Goal: Register for event/course

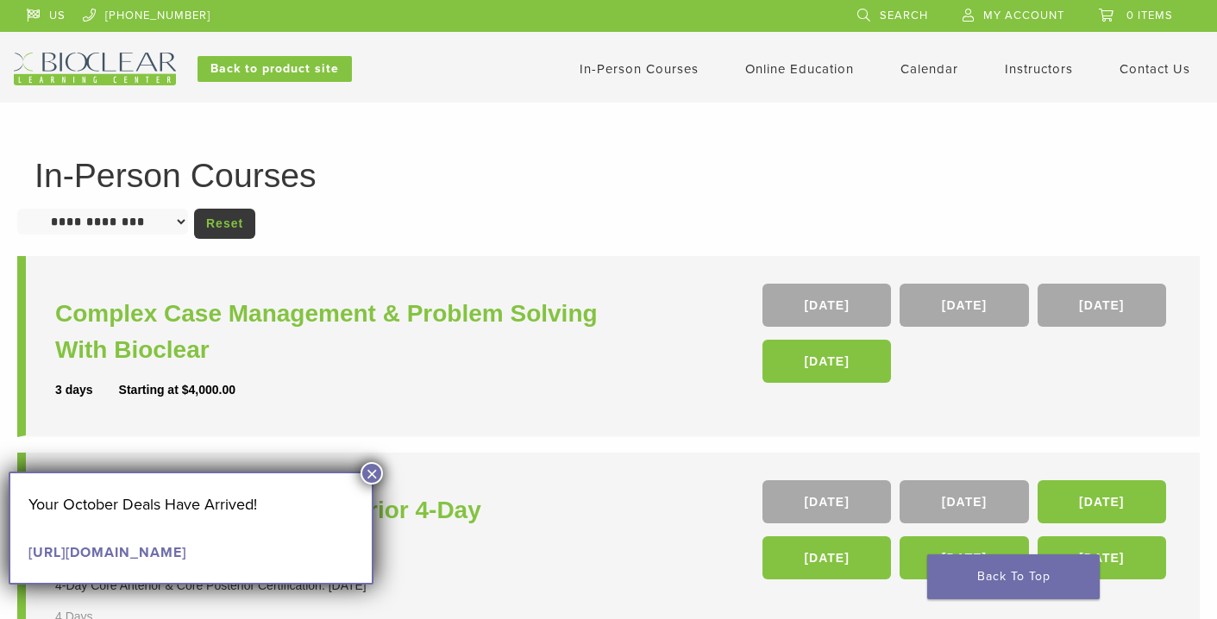
click at [371, 469] on button "×" at bounding box center [371, 473] width 22 height 22
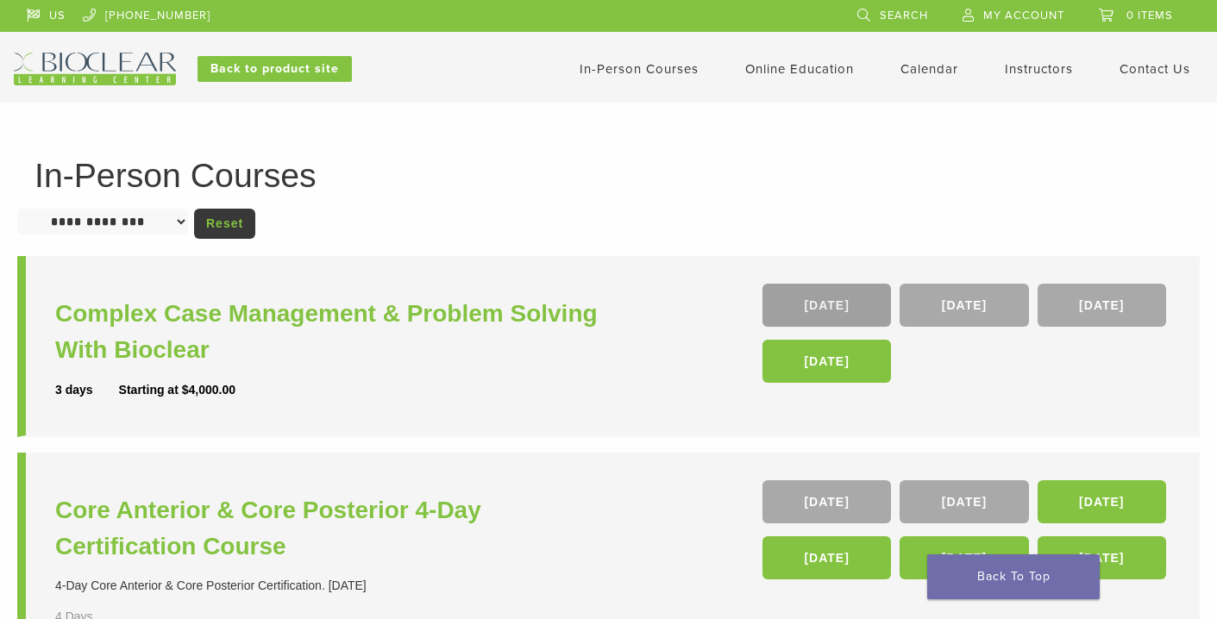
click at [849, 304] on link "16 Oct" at bounding box center [826, 305] width 128 height 43
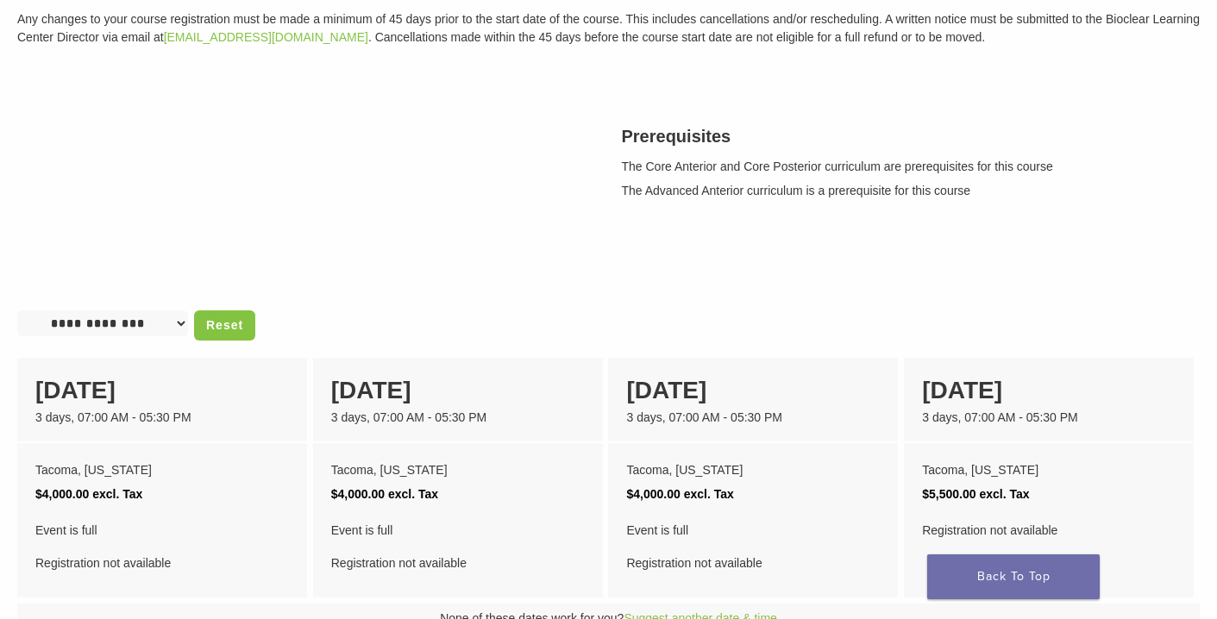
scroll to position [522, 0]
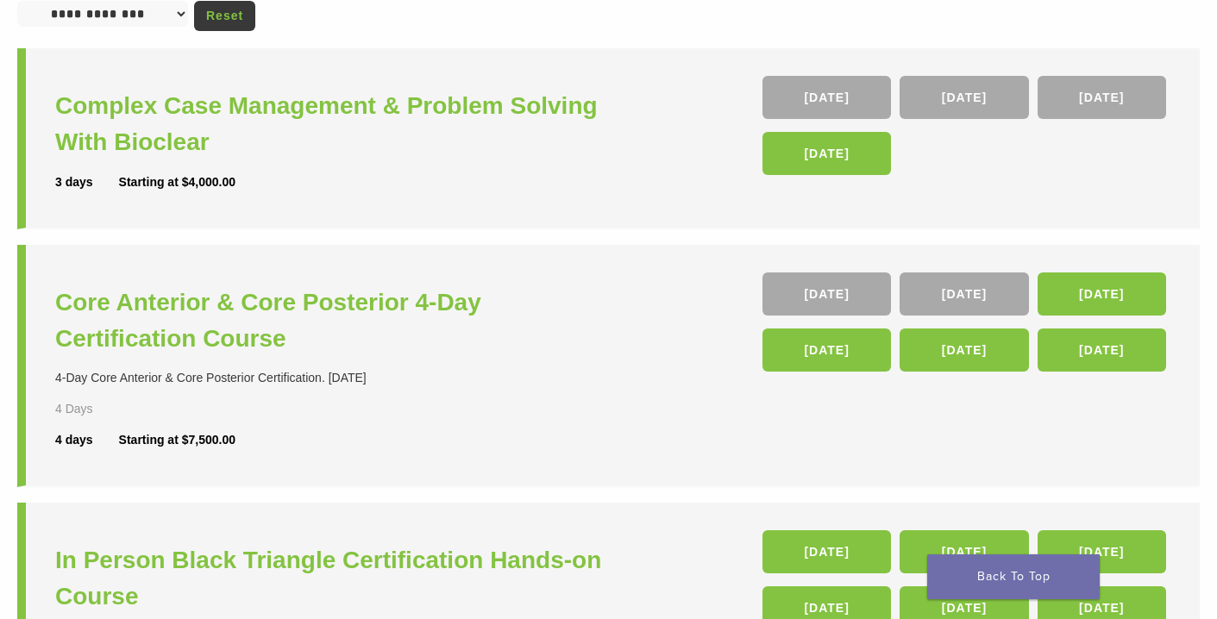
scroll to position [211, 0]
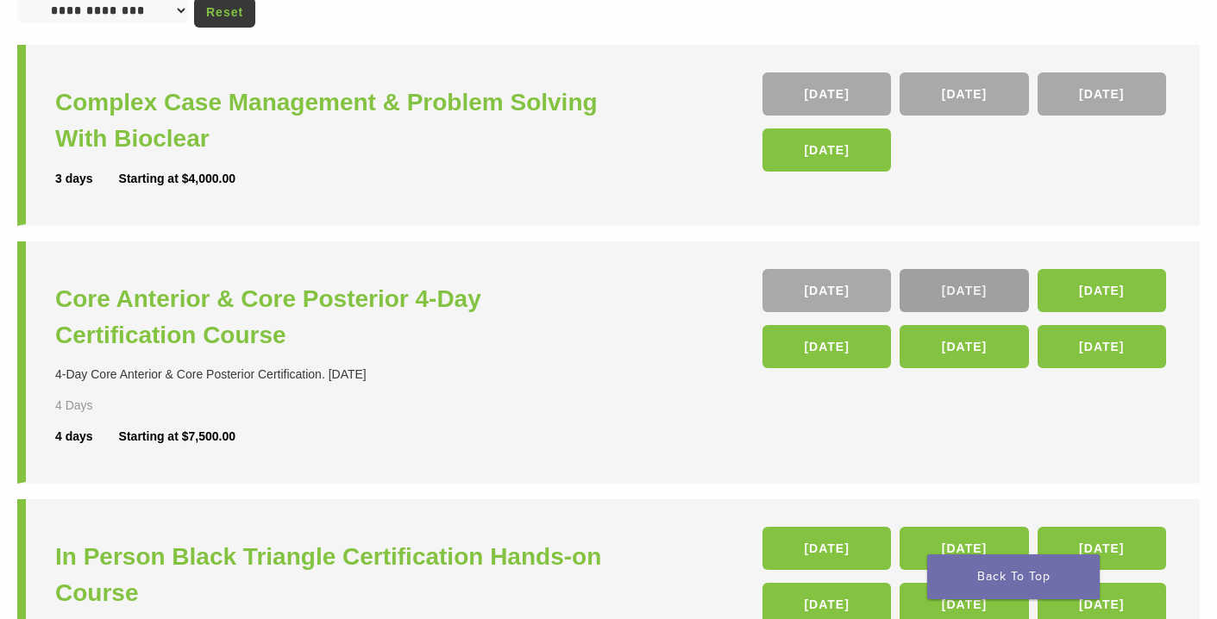
click at [966, 293] on link "05 Nov" at bounding box center [963, 290] width 128 height 43
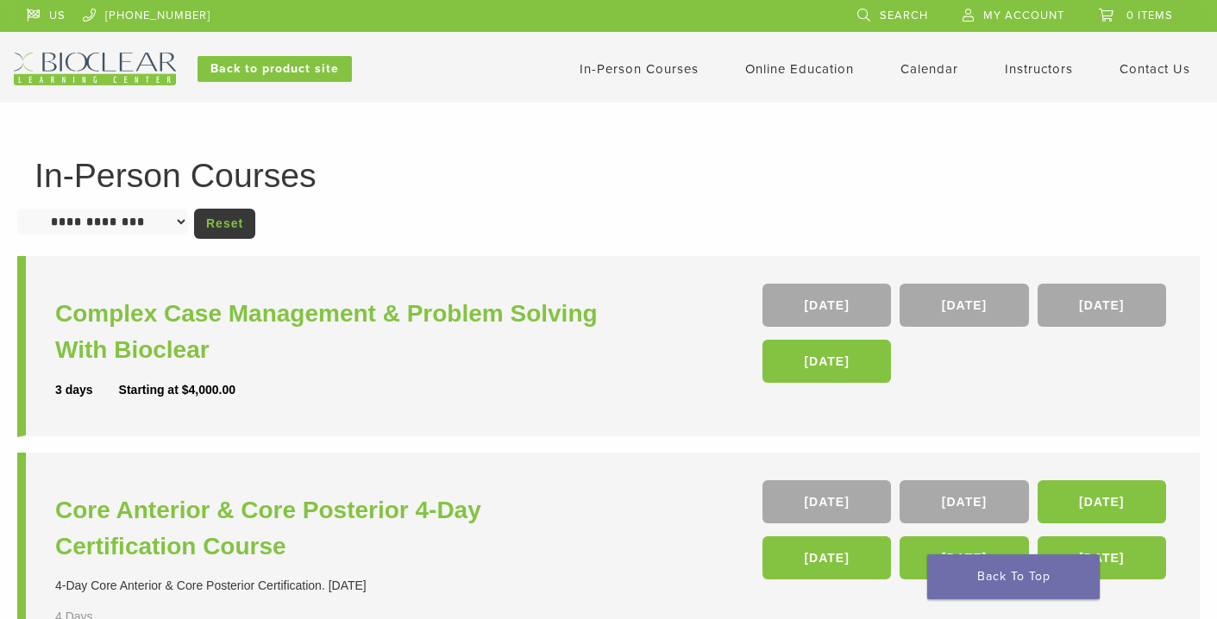
scroll to position [0, 0]
click at [765, 68] on link "Online Education" at bounding box center [799, 69] width 109 height 16
click at [786, 66] on link "Online Education" at bounding box center [799, 69] width 109 height 16
click at [774, 88] on link "Interactive" at bounding box center [801, 98] width 104 height 38
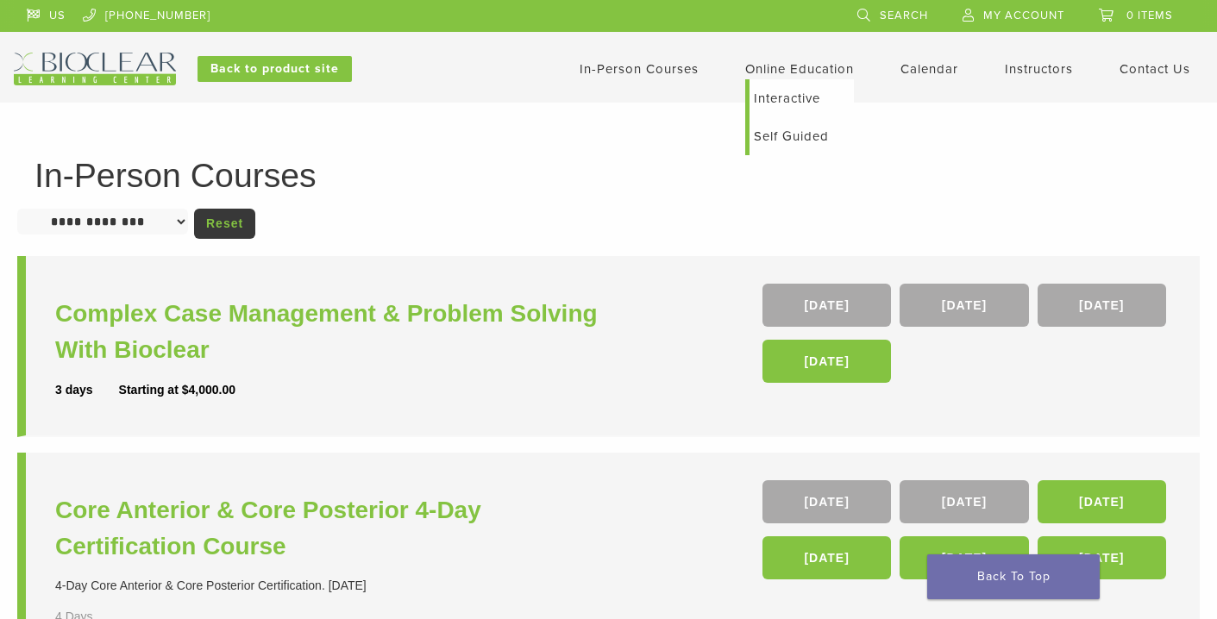
click at [767, 103] on link "Interactive" at bounding box center [801, 98] width 104 height 38
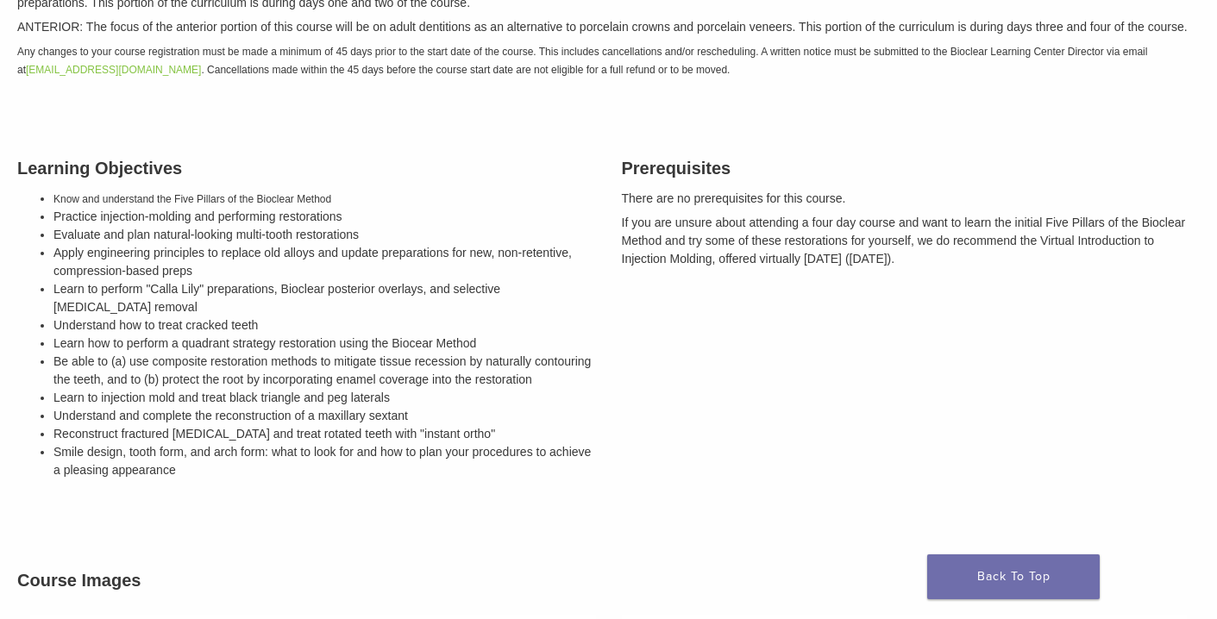
scroll to position [447, 0]
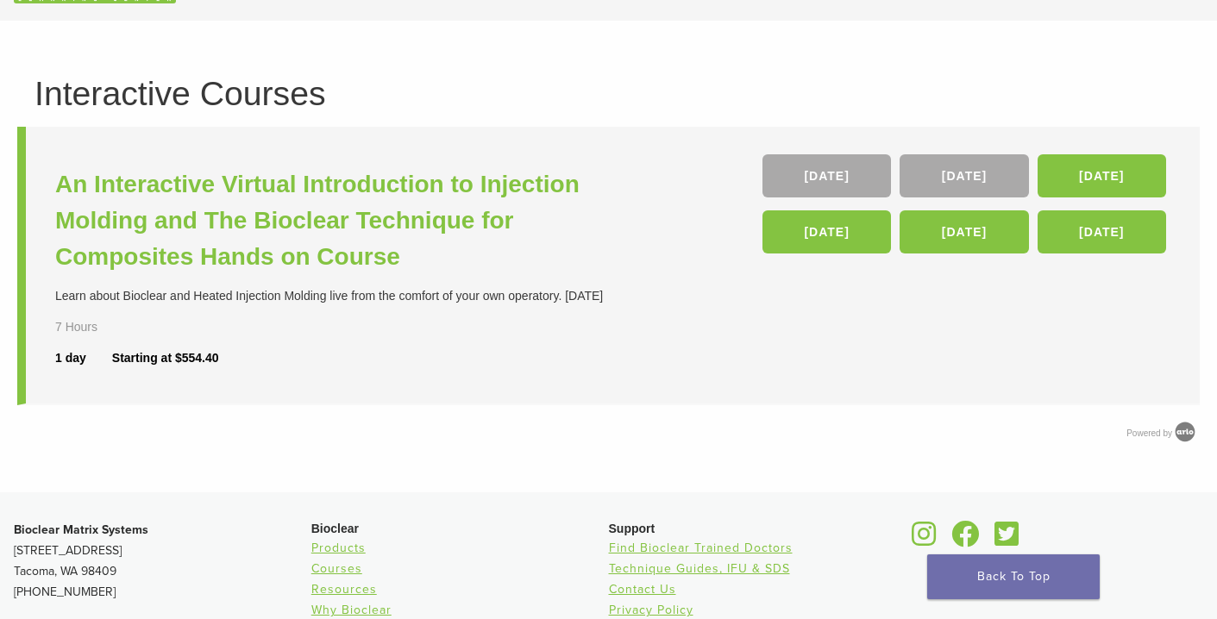
scroll to position [80, 0]
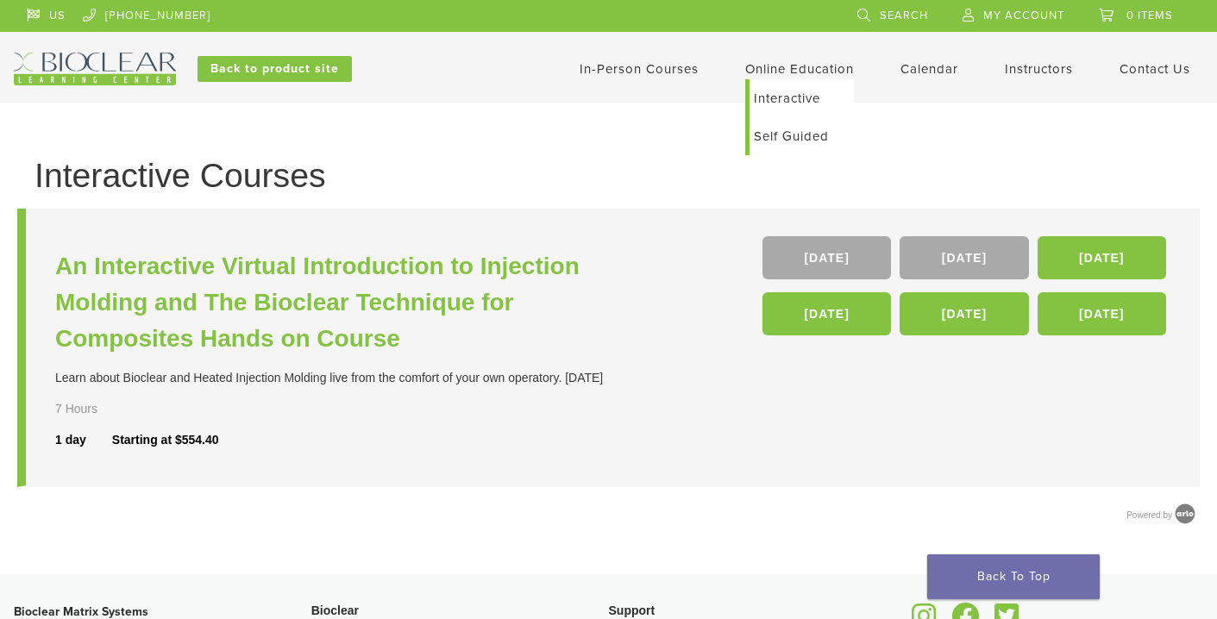
click at [797, 133] on link "Self Guided" at bounding box center [801, 136] width 104 height 38
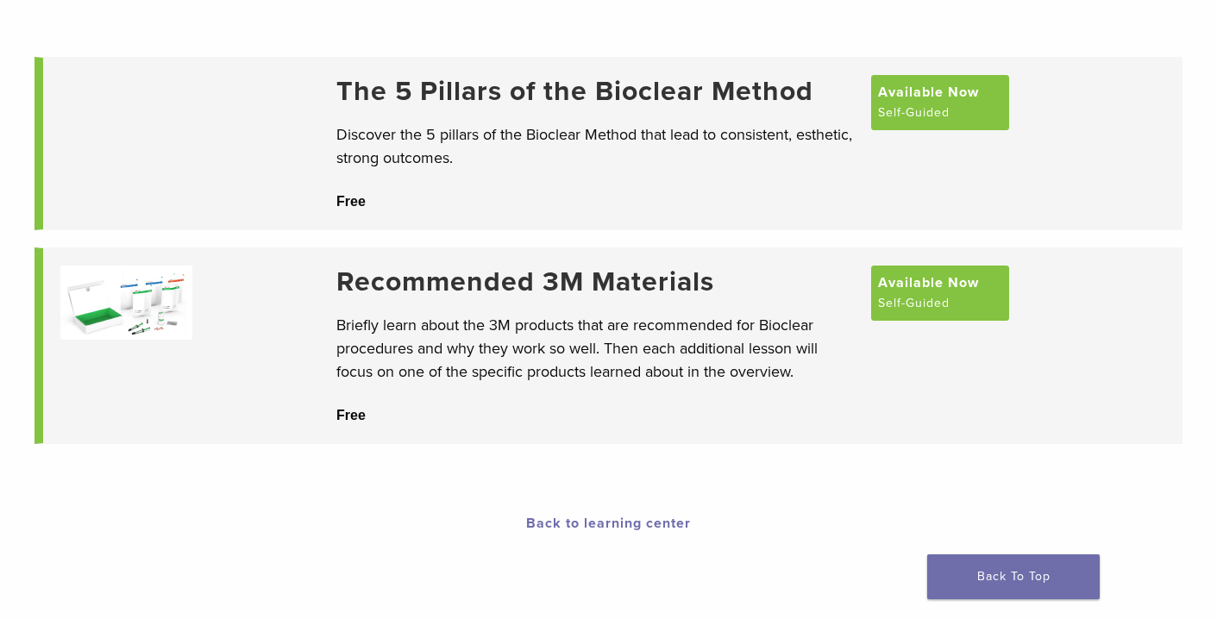
scroll to position [172, 0]
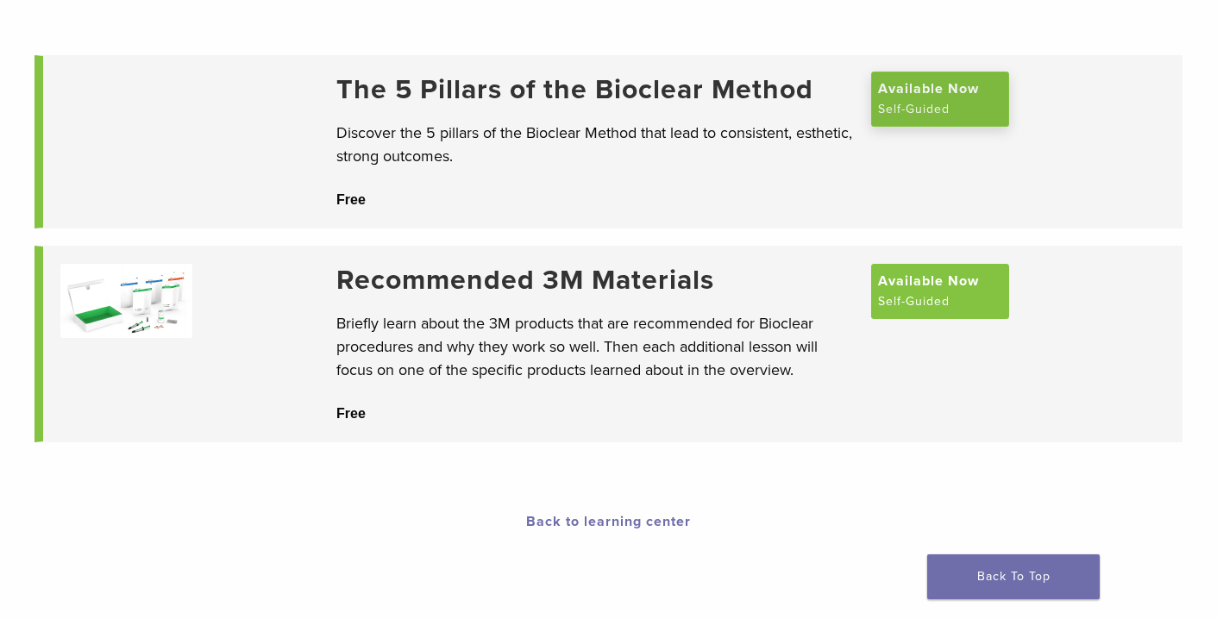
click at [894, 99] on span "Available Now" at bounding box center [928, 88] width 101 height 21
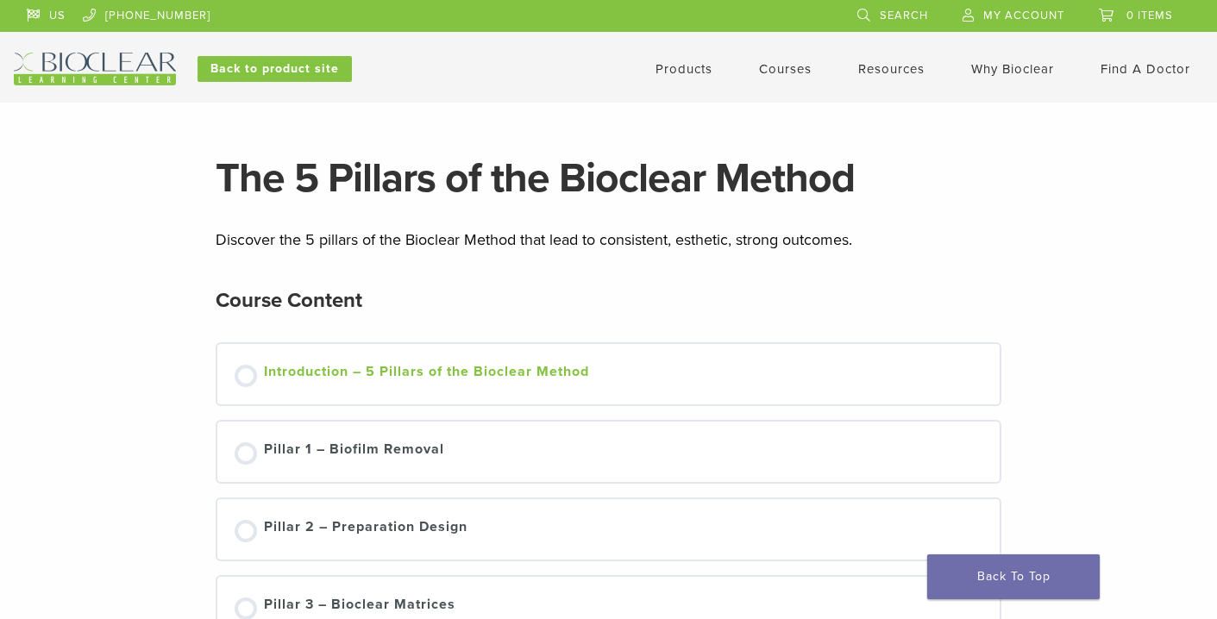
click at [457, 361] on div "Introduction – 5 Pillars of the Bioclear Method" at bounding box center [426, 374] width 325 height 26
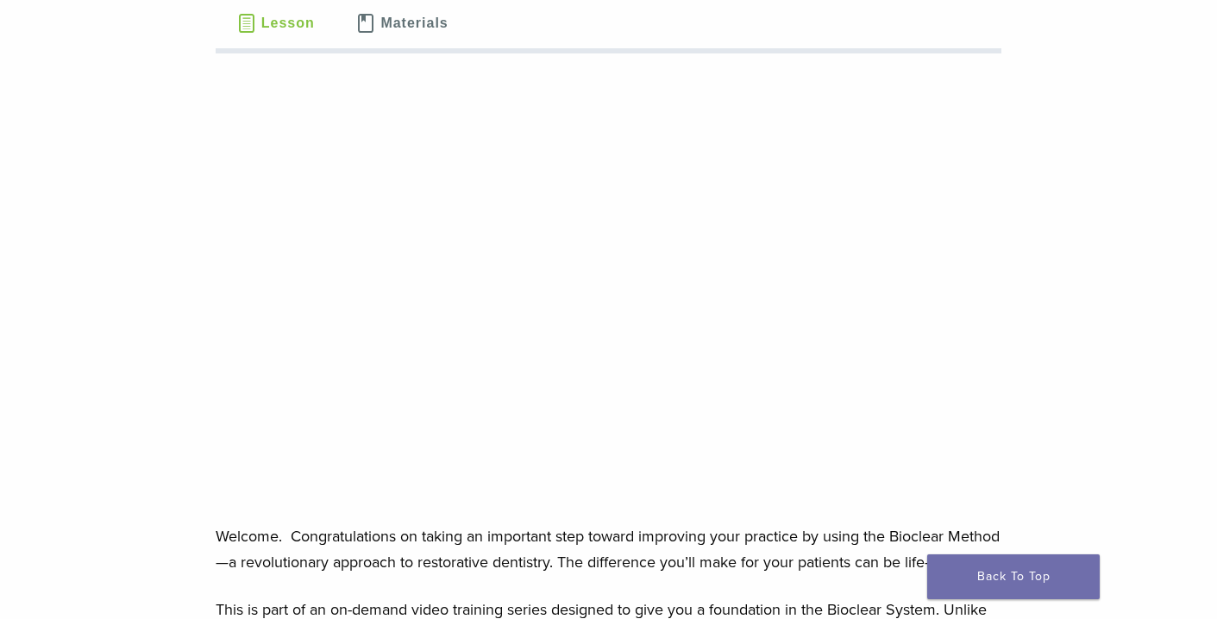
scroll to position [252, 0]
